Goal: Information Seeking & Learning: Learn about a topic

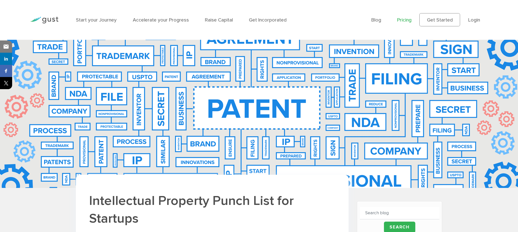
click at [404, 18] on link "Pricing" at bounding box center [404, 20] width 14 height 6
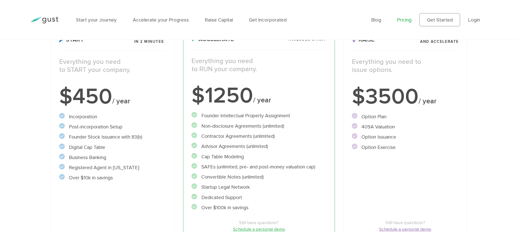
scroll to position [97, 0]
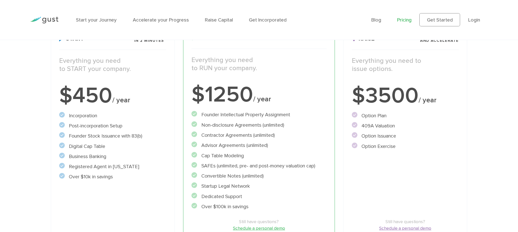
drag, startPoint x: 379, startPoint y: 127, endPoint x: 358, endPoint y: 126, distance: 21.5
click at [358, 126] on li "409A Valuation" at bounding box center [405, 125] width 107 height 7
click at [379, 135] on li "Option Issuance" at bounding box center [405, 135] width 107 height 7
